Goal: Information Seeking & Learning: Check status

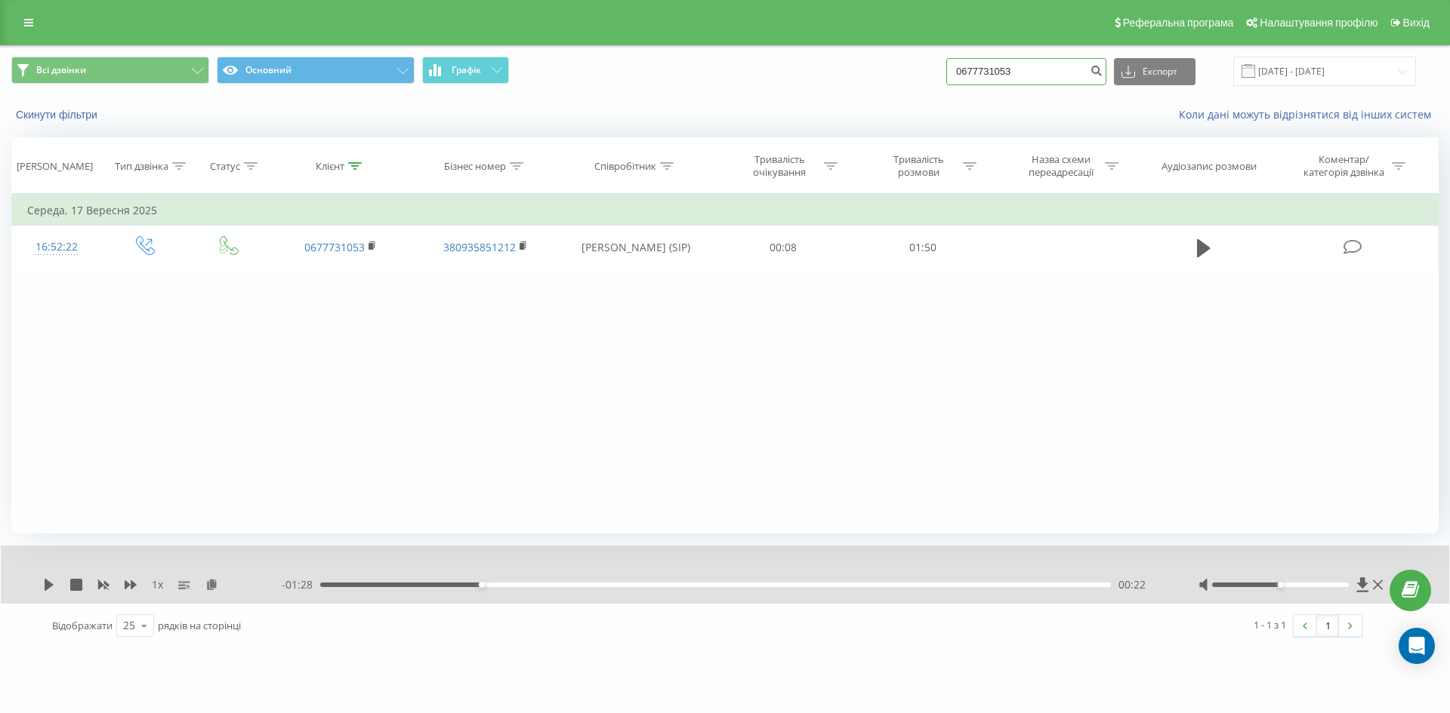
drag, startPoint x: 1044, startPoint y: 72, endPoint x: 849, endPoint y: 79, distance: 194.9
click at [849, 79] on div "Всі дзвінки Основний Графік 0677731053 Експорт .csv .xls .xlsx [DATE] - [DATE]" at bounding box center [724, 71] width 1427 height 29
paste input "380673636610"
click at [984, 78] on input "380673636610" at bounding box center [1026, 71] width 160 height 27
type input "0673636610"
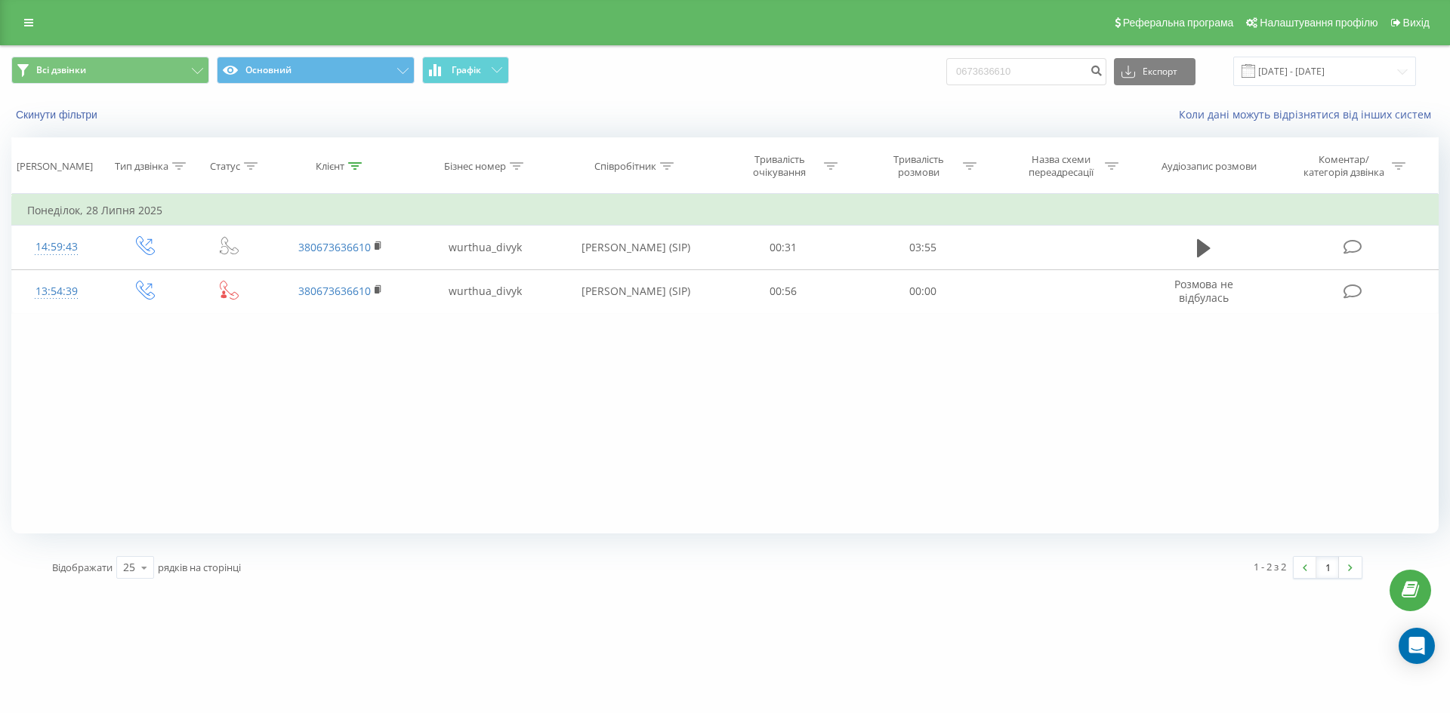
click at [885, 70] on div "Всі дзвінки Основний Графік 0673636610 Експорт .csv .xls .xlsx 22.06.2025 - 22.…" at bounding box center [724, 71] width 1427 height 29
drag, startPoint x: 1035, startPoint y: 73, endPoint x: 895, endPoint y: 72, distance: 139.7
click at [895, 72] on div "Всі дзвінки Основний Графік 0673636610 Експорт .csv .xls .xlsx 22.06.2025 - 22.…" at bounding box center [724, 71] width 1427 height 29
paste input "380683018229"
click at [982, 71] on input "380683018229" at bounding box center [1026, 71] width 160 height 27
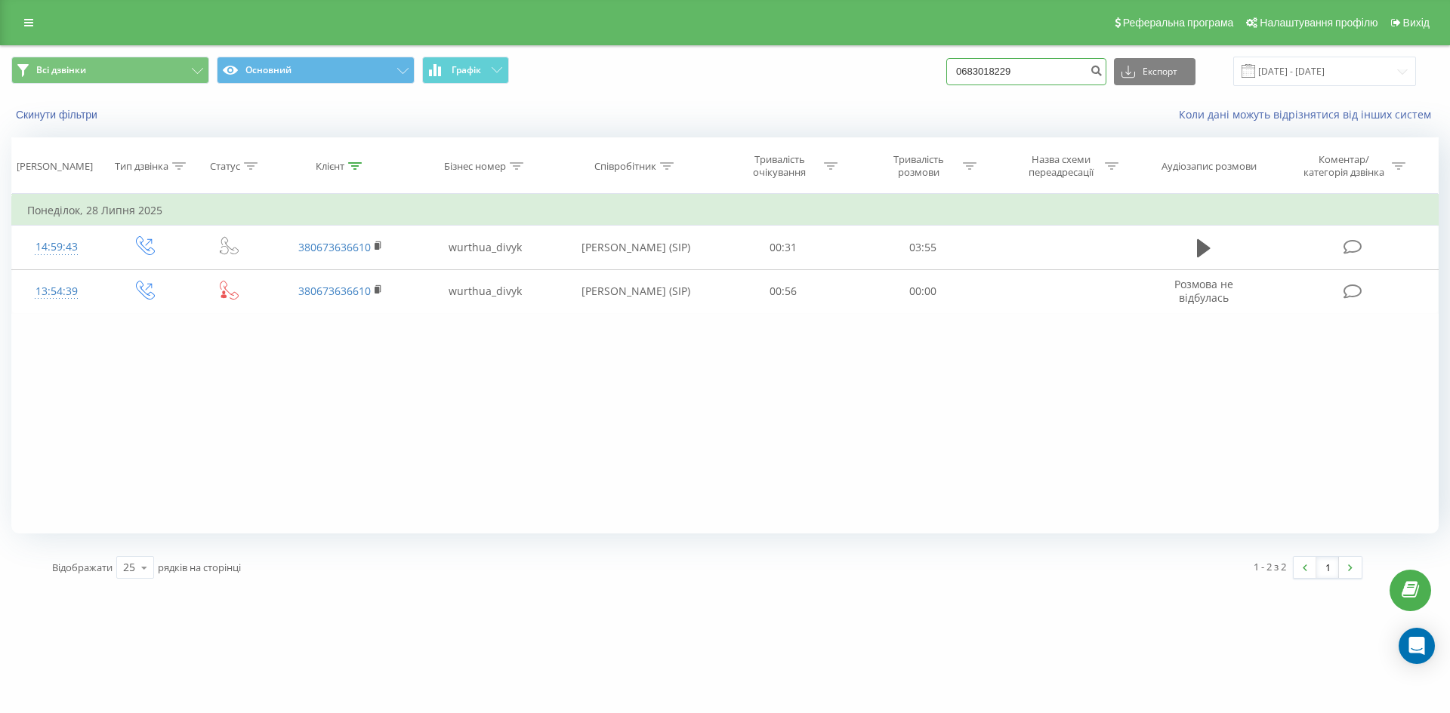
type input "0683018229"
